Goal: Task Accomplishment & Management: Manage account settings

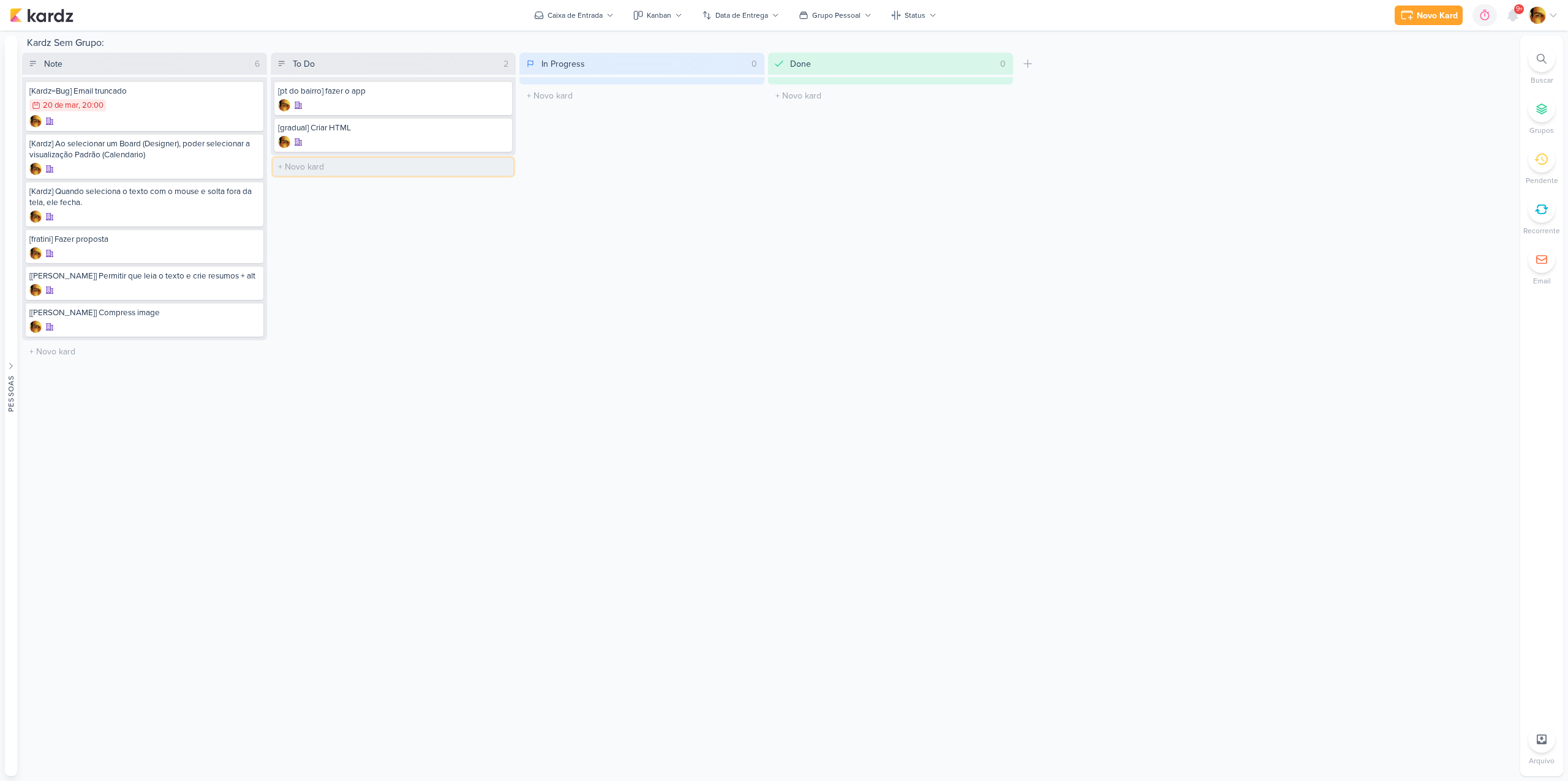
click at [305, 170] on input "text" at bounding box center [393, 167] width 240 height 18
type input "[ptdobairro] AJustar frase video"
click at [389, 221] on div "To Do 3 Mover Para Esquerda Mover Para Direita [GEOGRAPHIC_DATA] [pt do bairro]…" at bounding box center [394, 208] width 245 height 310
click at [369, 172] on div at bounding box center [394, 178] width 231 height 12
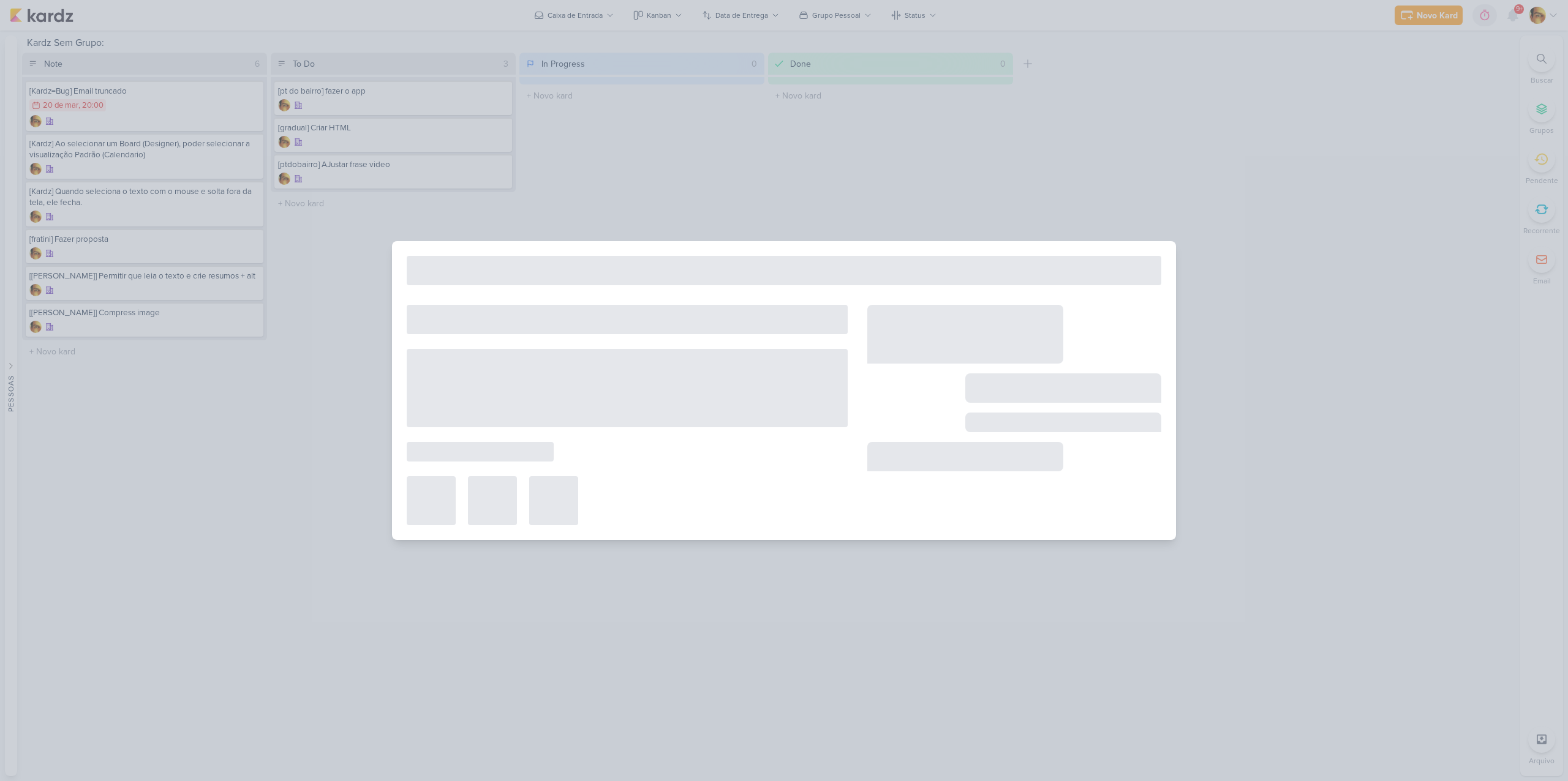
type input "[ptdobairro] AJustar frase video"
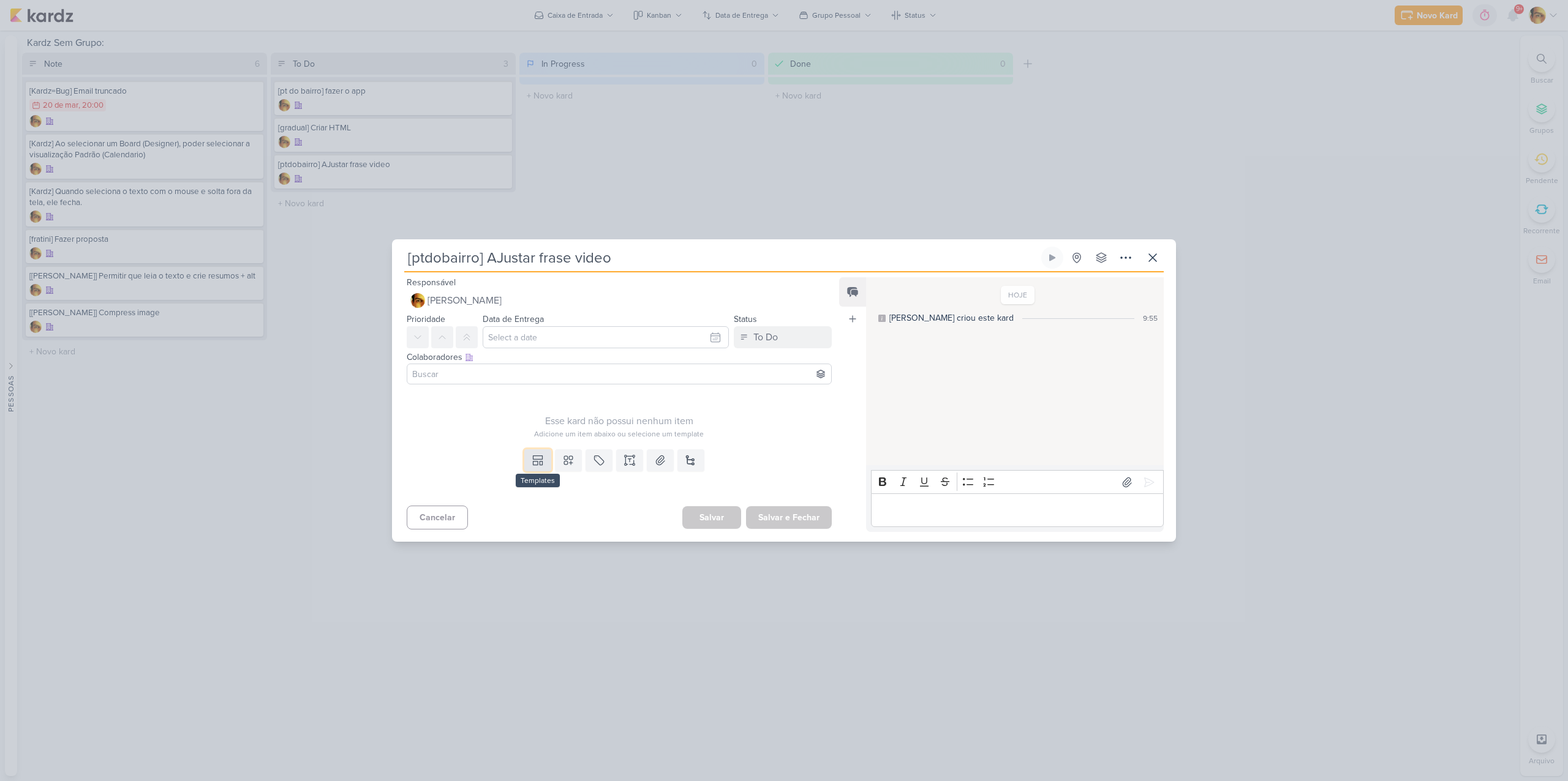
click at [525, 456] on button at bounding box center [538, 460] width 27 height 22
click at [538, 438] on div "Design" at bounding box center [580, 433] width 95 height 13
type input "[DATE] 20:00"
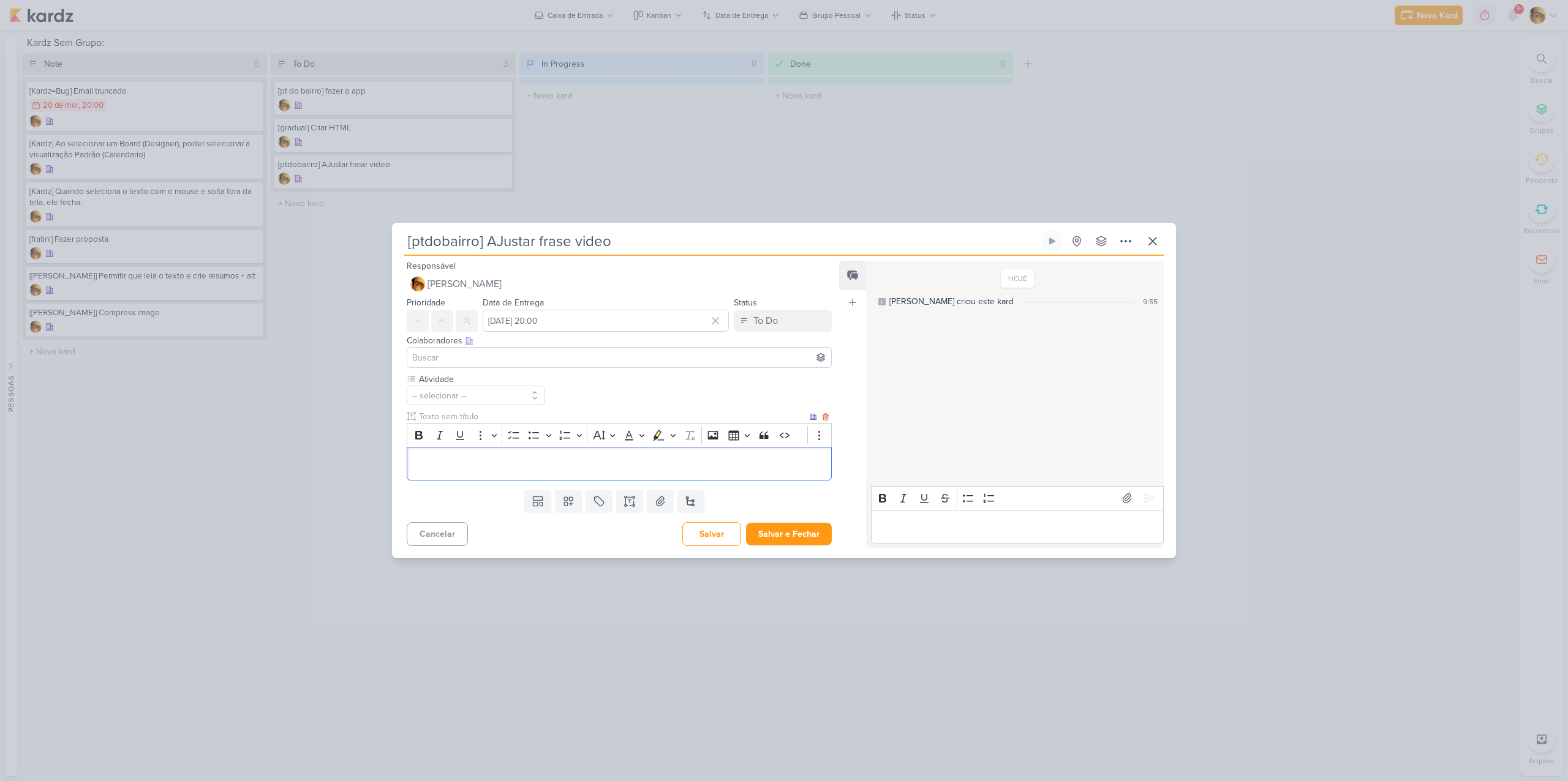
click at [507, 458] on p "Editor editing area: main" at bounding box center [619, 463] width 412 height 15
click at [774, 544] on button "Salvar e Fechar" at bounding box center [789, 534] width 86 height 23
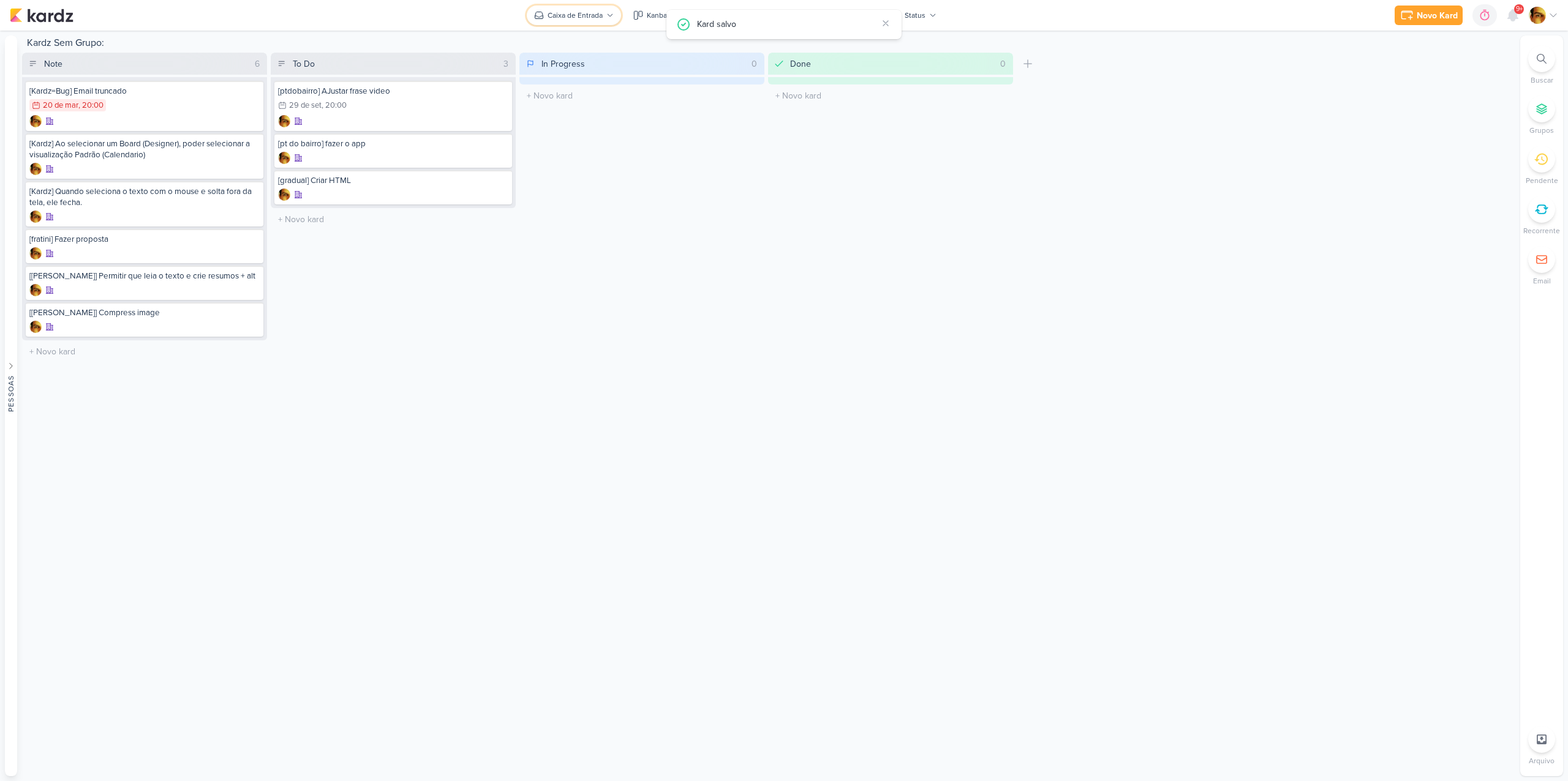
click at [552, 12] on div "Caixa de Entrada" at bounding box center [575, 15] width 55 height 11
click at [563, 76] on div "Enviados" at bounding box center [613, 79] width 120 height 13
